Goal: Check status: Check status

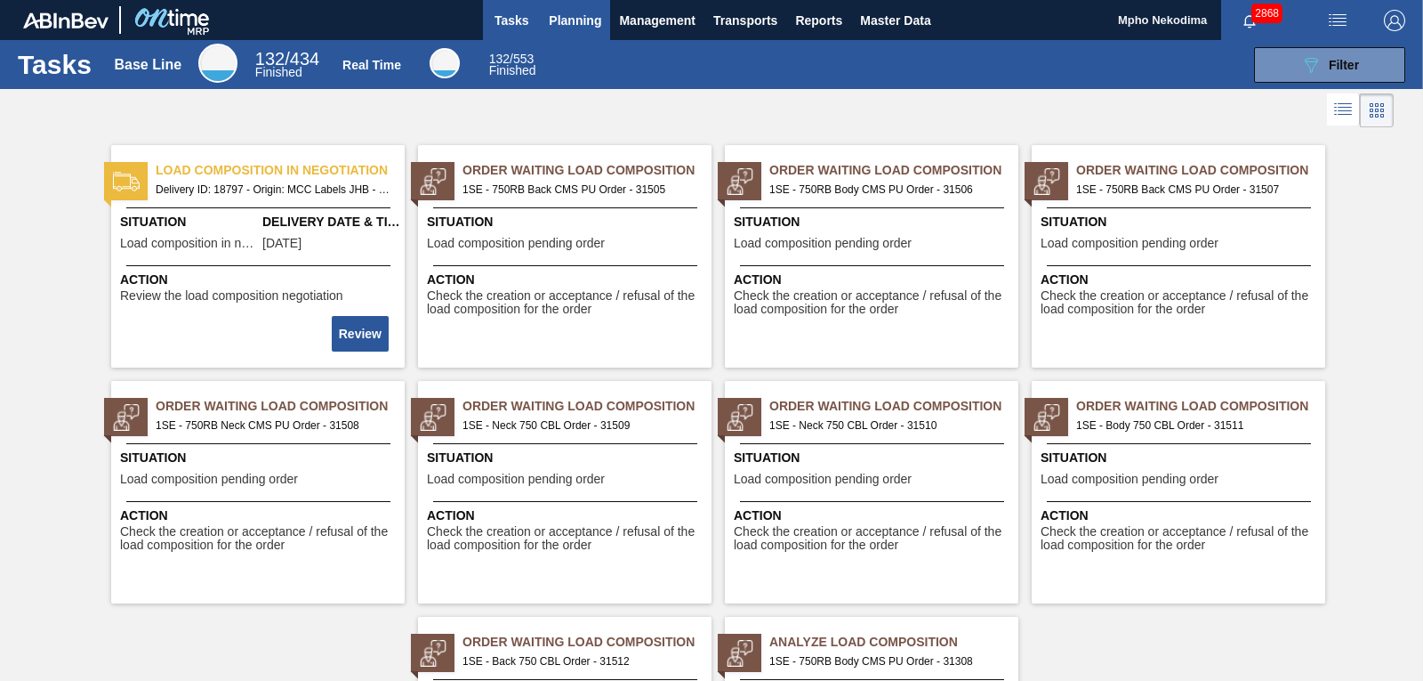
click at [574, 21] on span "Planning" at bounding box center [575, 20] width 52 height 21
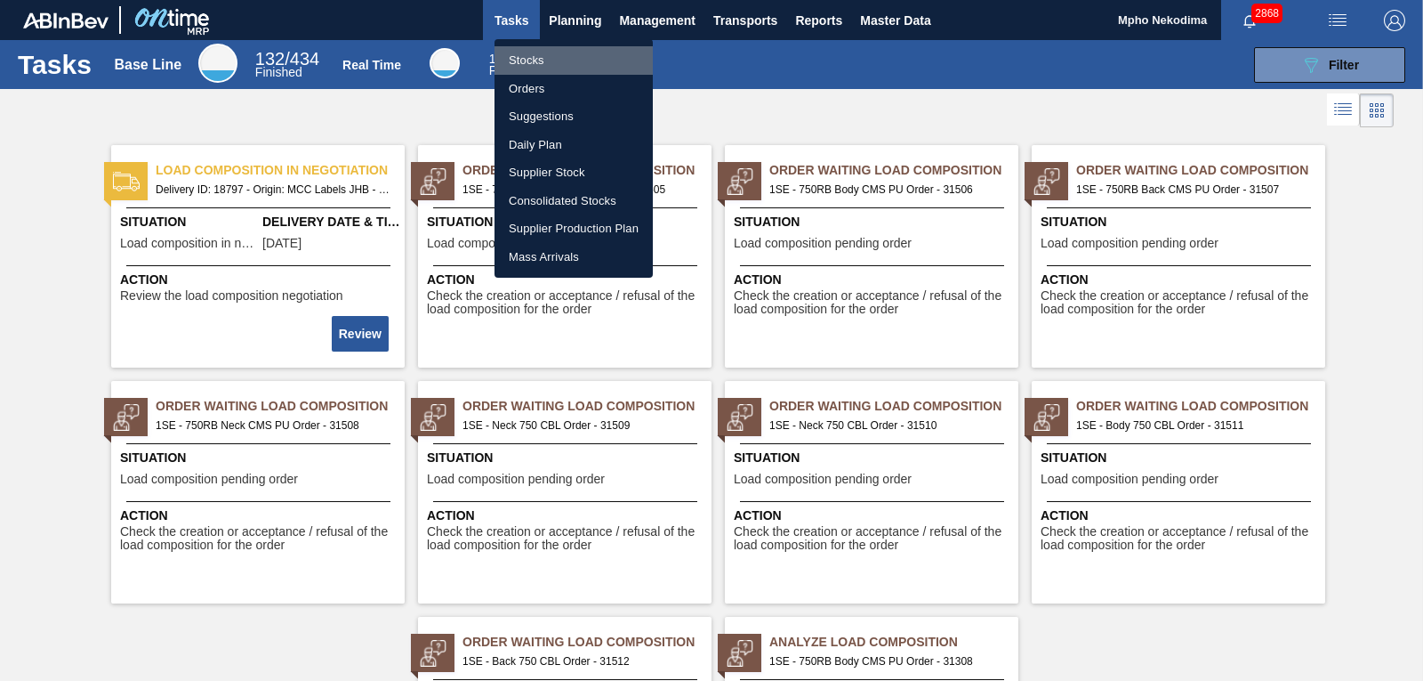
click at [535, 60] on li "Stocks" at bounding box center [574, 60] width 158 height 28
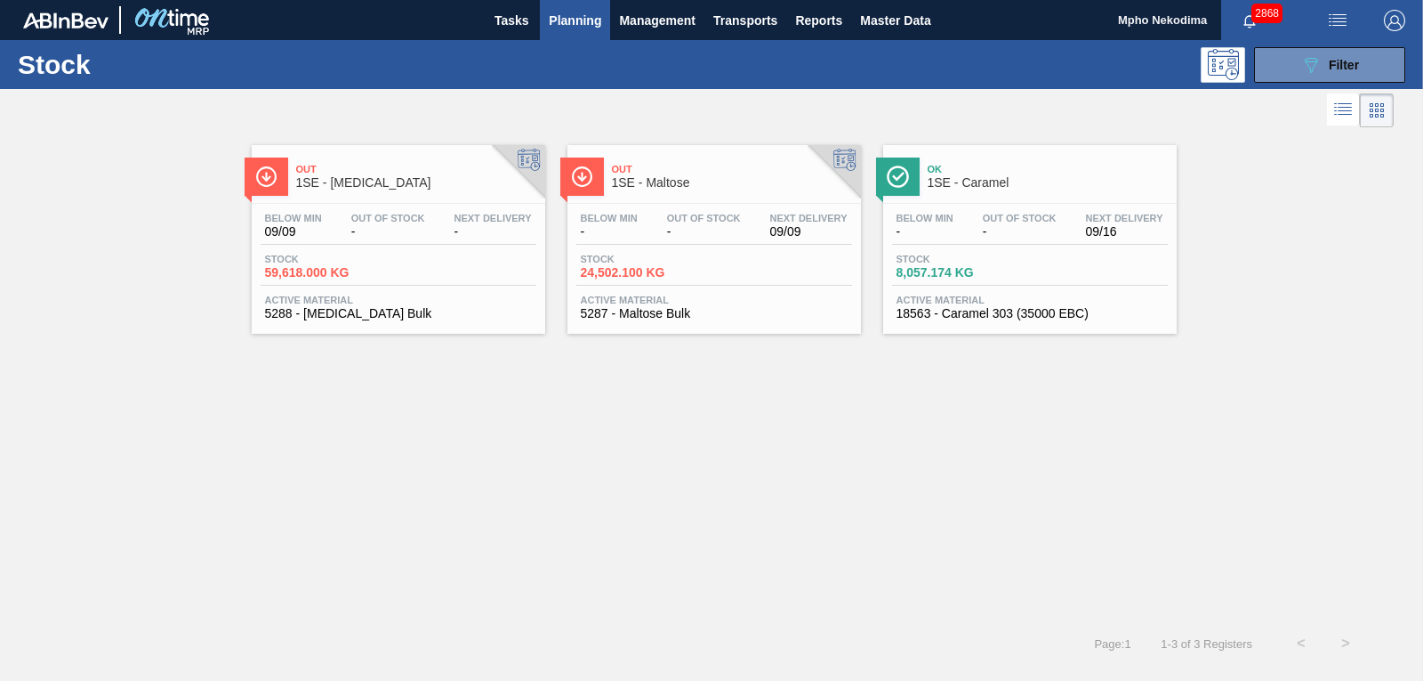
click at [641, 304] on span "Active Material" at bounding box center [714, 299] width 267 height 11
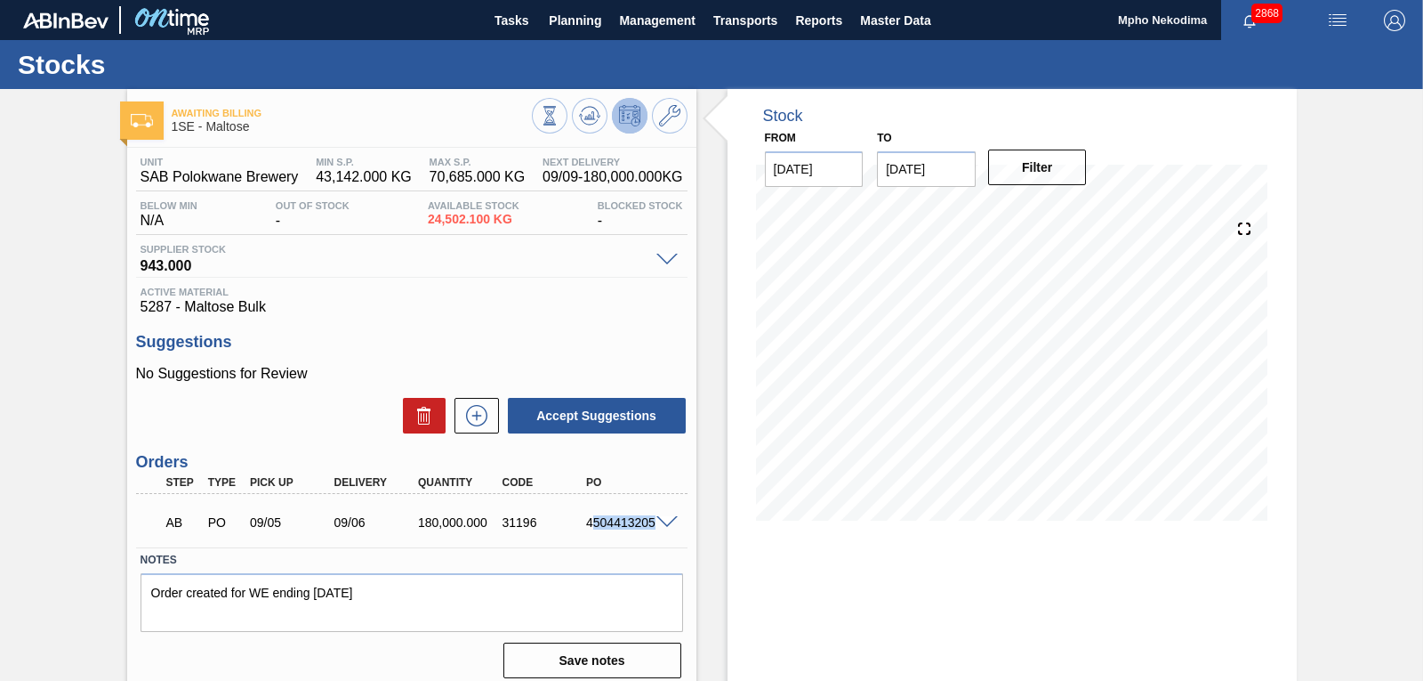
drag, startPoint x: 589, startPoint y: 526, endPoint x: 665, endPoint y: 520, distance: 76.7
click at [665, 520] on div "AB PO 09/05 09/06 180,000.000 31196 4504413205" at bounding box center [412, 520] width 552 height 44
click at [577, 524] on div "4504413205" at bounding box center [617, 522] width 85 height 14
drag, startPoint x: 585, startPoint y: 521, endPoint x: 651, endPoint y: 532, distance: 66.7
click at [651, 532] on div "AB PO 09/05 09/06 180,000.000 31196 4504413205" at bounding box center [407, 521] width 504 height 36
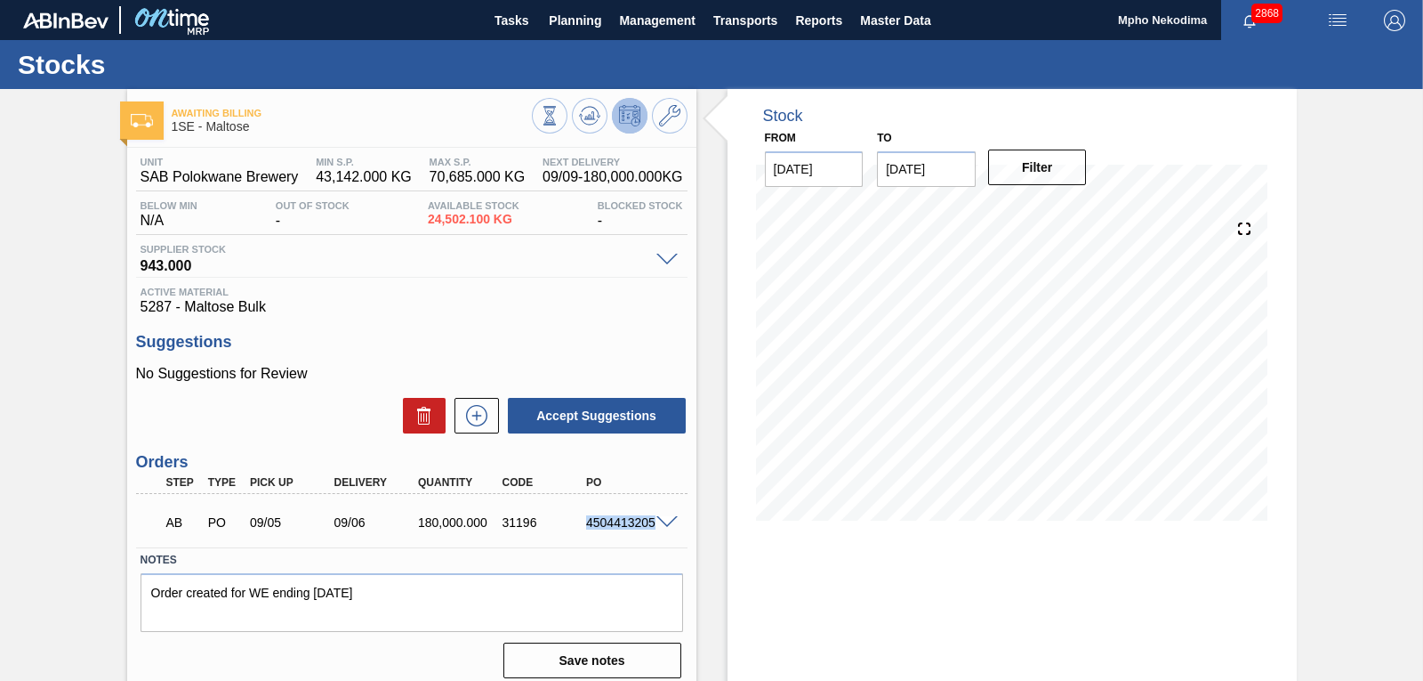
copy div "4504413205"
